Goal: Task Accomplishment & Management: Manage account settings

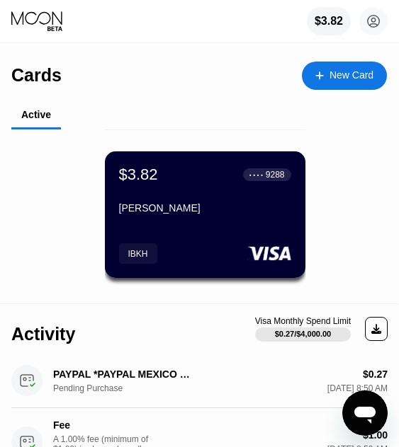
click at [375, 332] on icon at bounding box center [376, 329] width 10 height 10
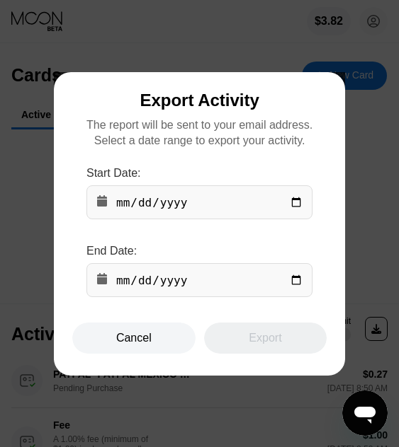
click at [384, 263] on div at bounding box center [199, 223] width 399 height 447
click at [157, 345] on div "Cancel" at bounding box center [133, 338] width 123 height 31
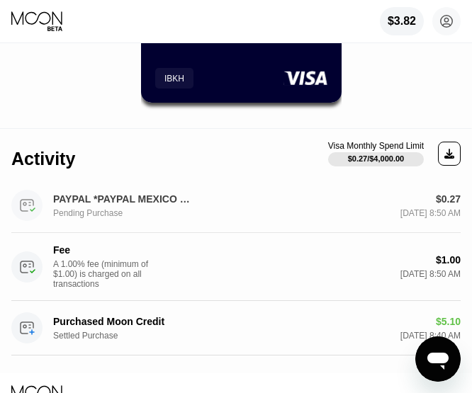
scroll to position [212, 0]
